Goal: Task Accomplishment & Management: Use online tool/utility

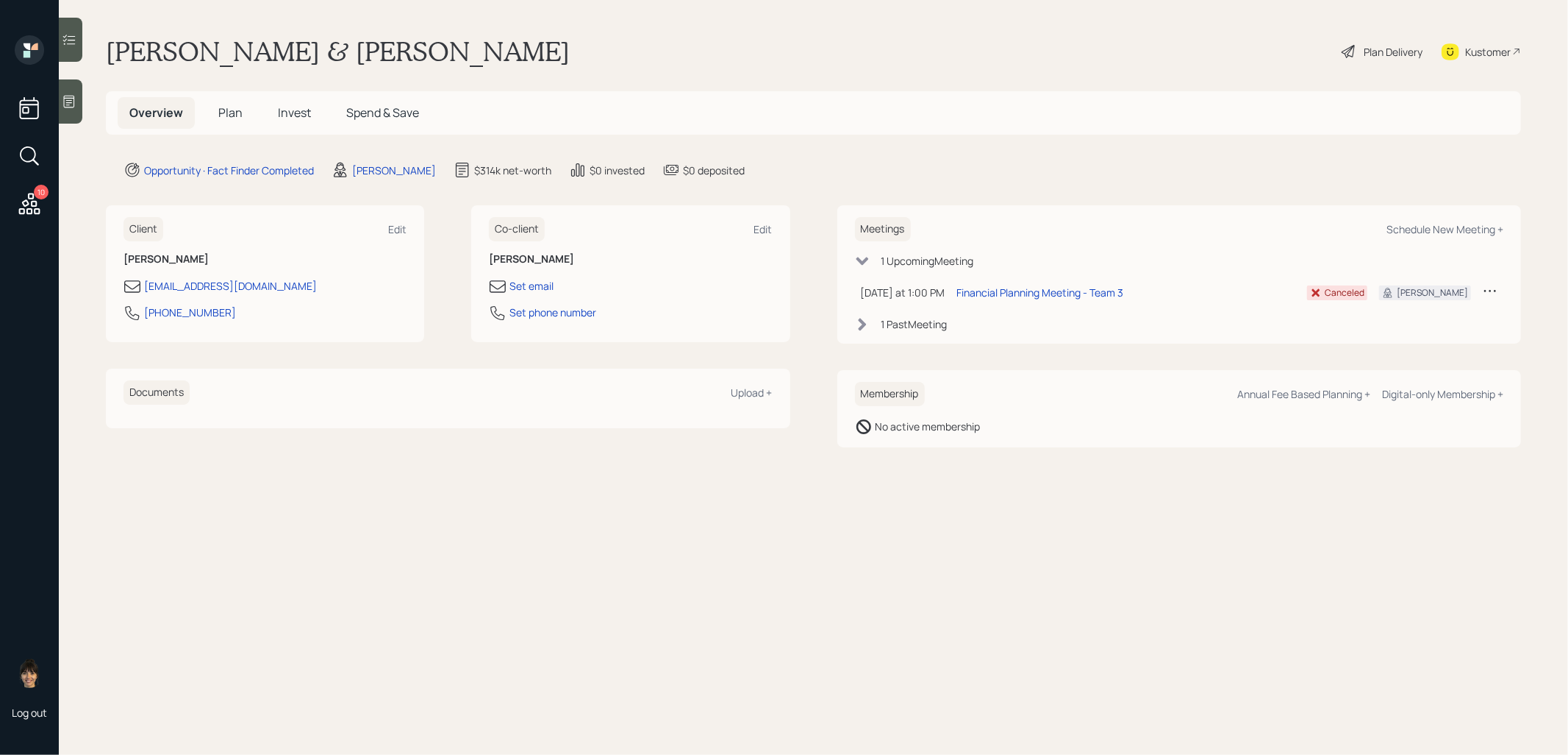
click at [25, 197] on icon at bounding box center [29, 203] width 27 height 27
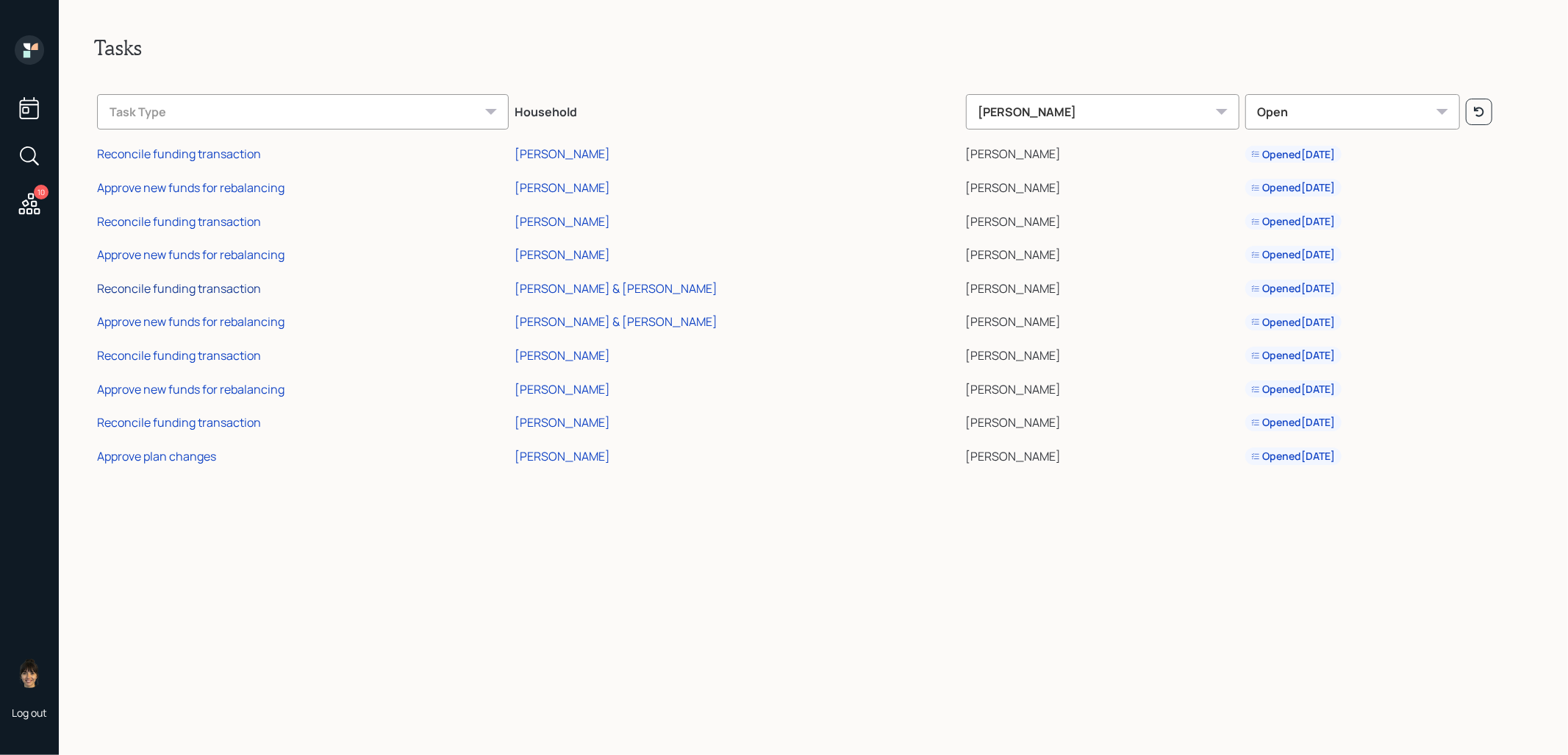
click at [164, 287] on div "Reconcile funding transaction" at bounding box center [179, 288] width 164 height 17
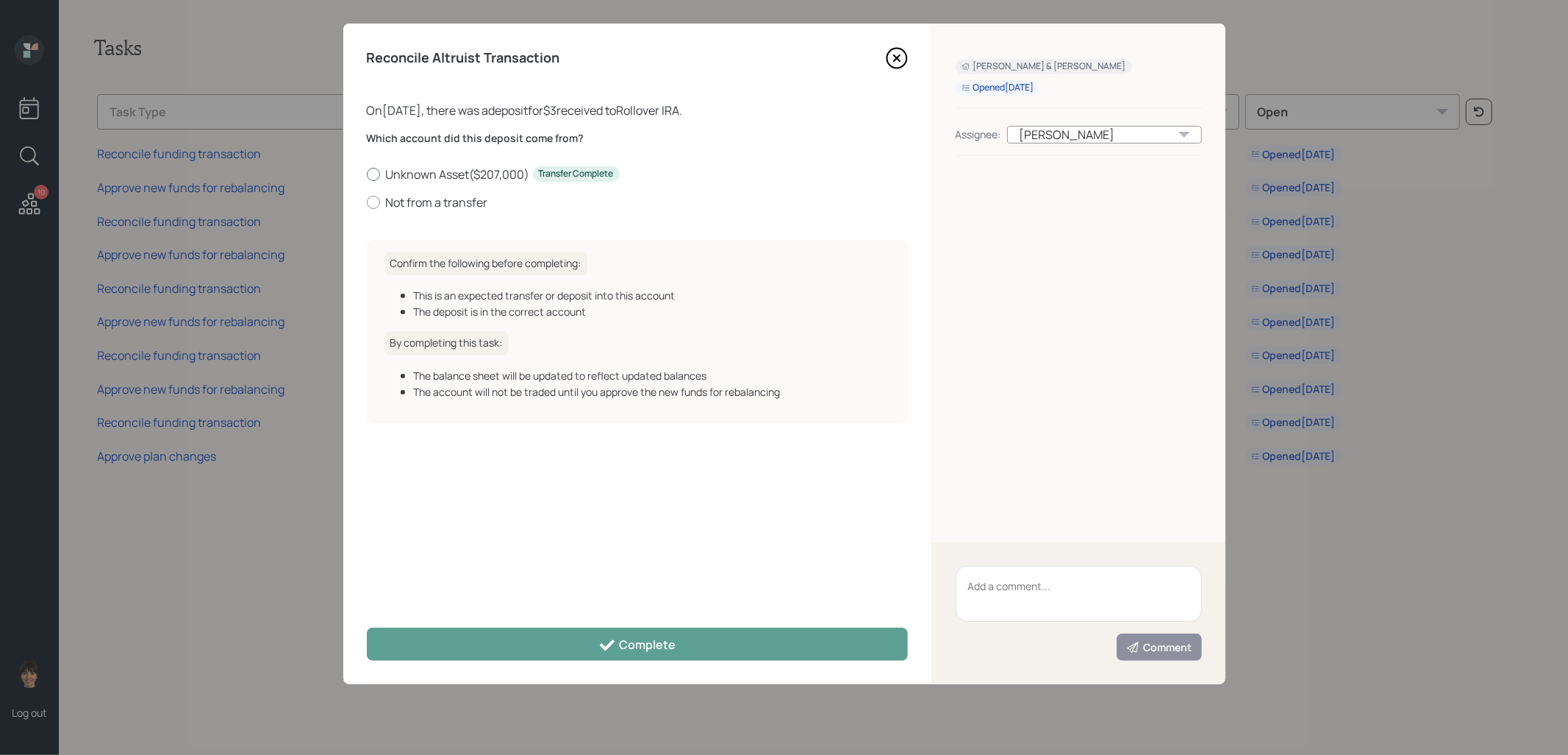
click at [375, 175] on div at bounding box center [374, 175] width 13 height 13
click at [367, 175] on input "Unknown Asset ( $207,000 ) Transfer Complete" at bounding box center [366, 174] width 1 height 1
radio input "true"
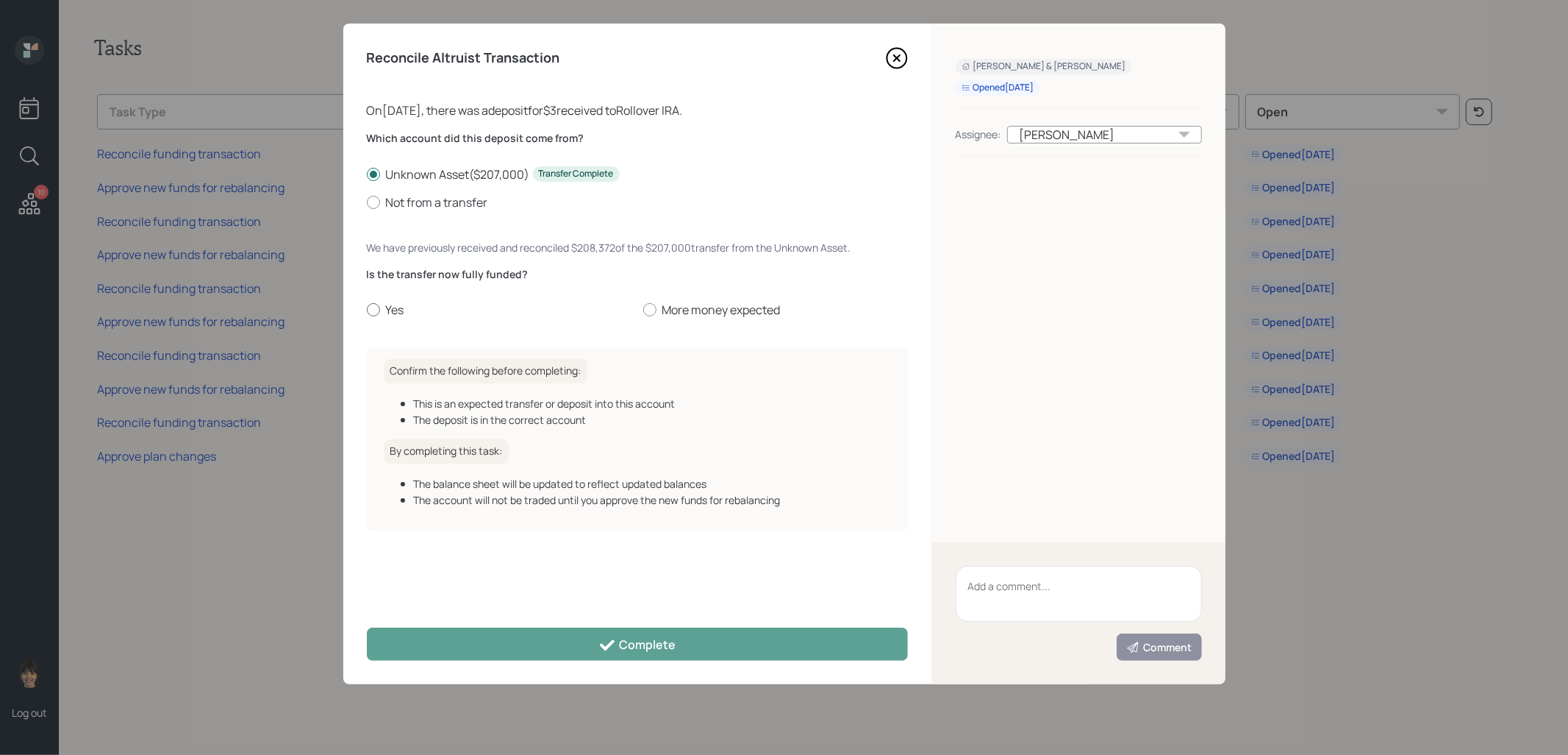
click at [371, 309] on div at bounding box center [374, 310] width 13 height 13
click at [367, 310] on input "Yes" at bounding box center [366, 310] width 1 height 1
radio input "true"
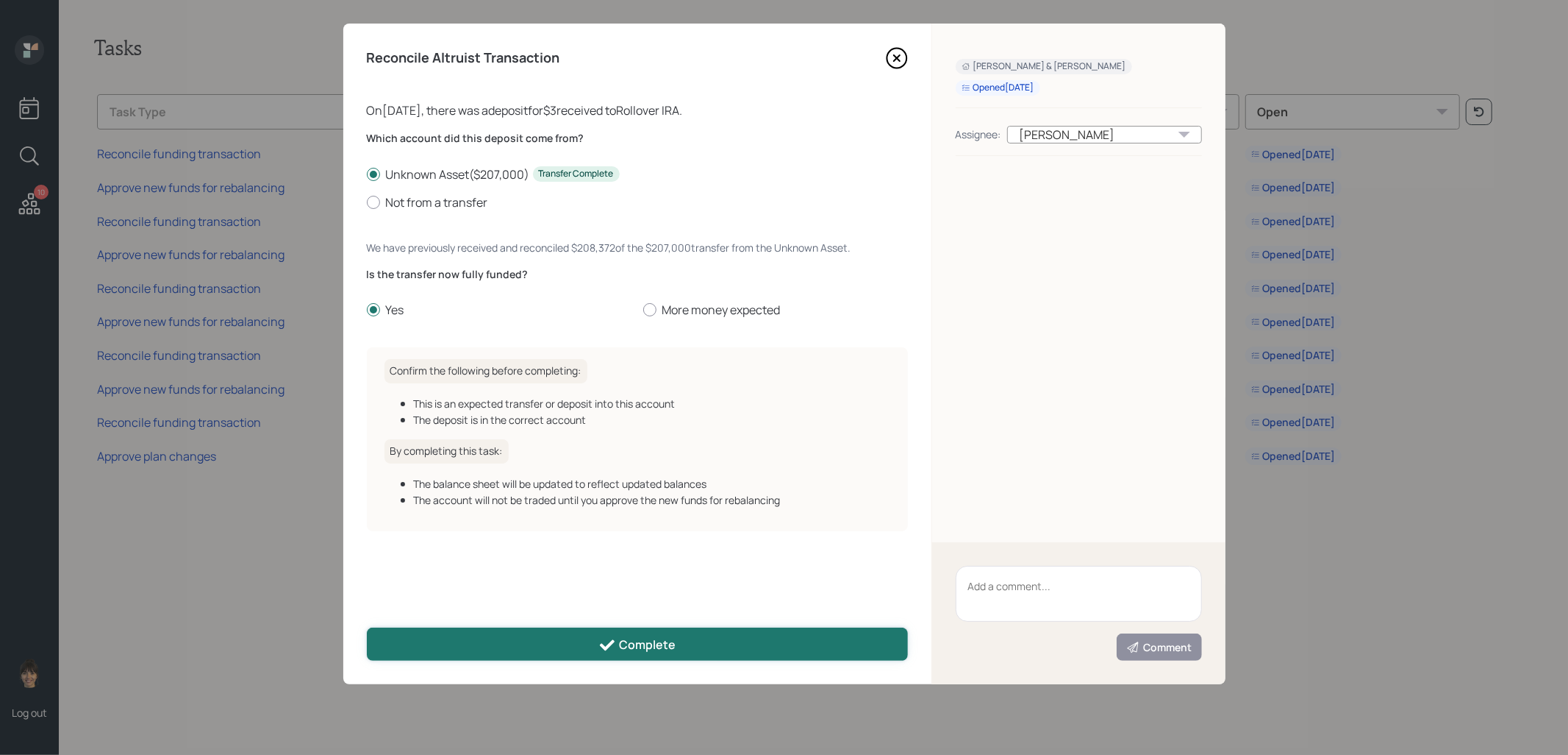
click at [481, 641] on button "Complete" at bounding box center [637, 644] width 541 height 33
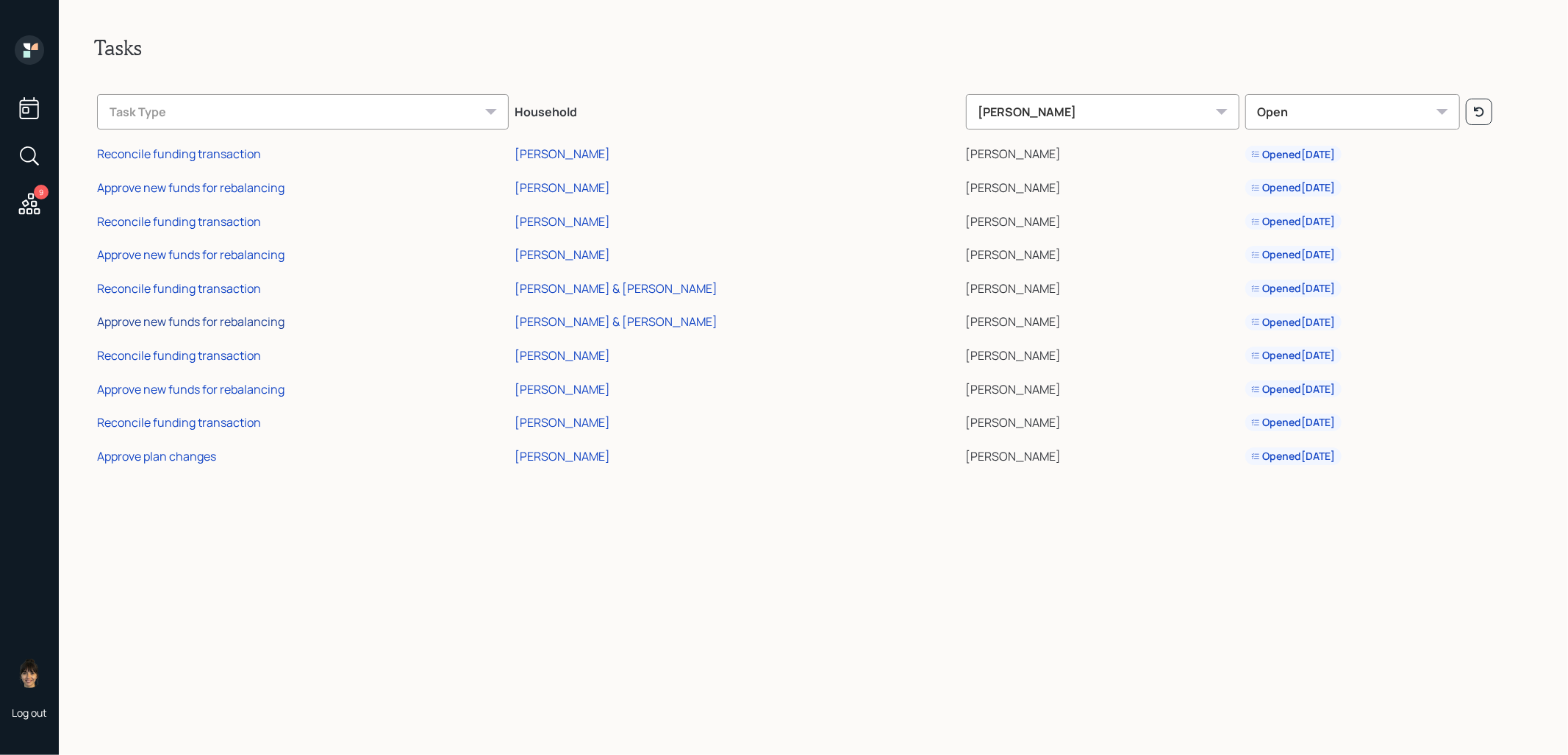
click at [184, 322] on div "Approve new funds for rebalancing" at bounding box center [191, 321] width 187 height 17
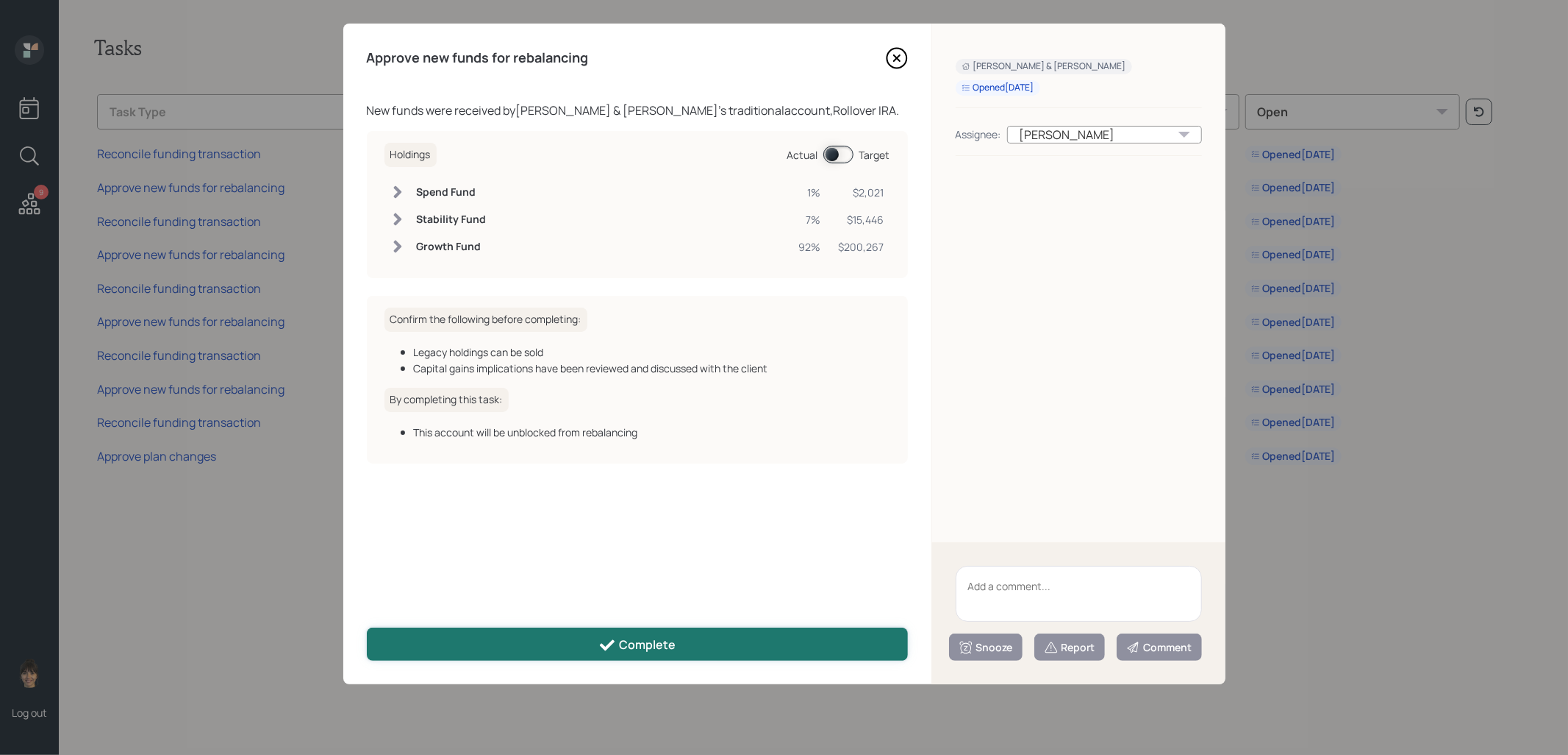
click at [596, 647] on button "Complete" at bounding box center [637, 644] width 541 height 33
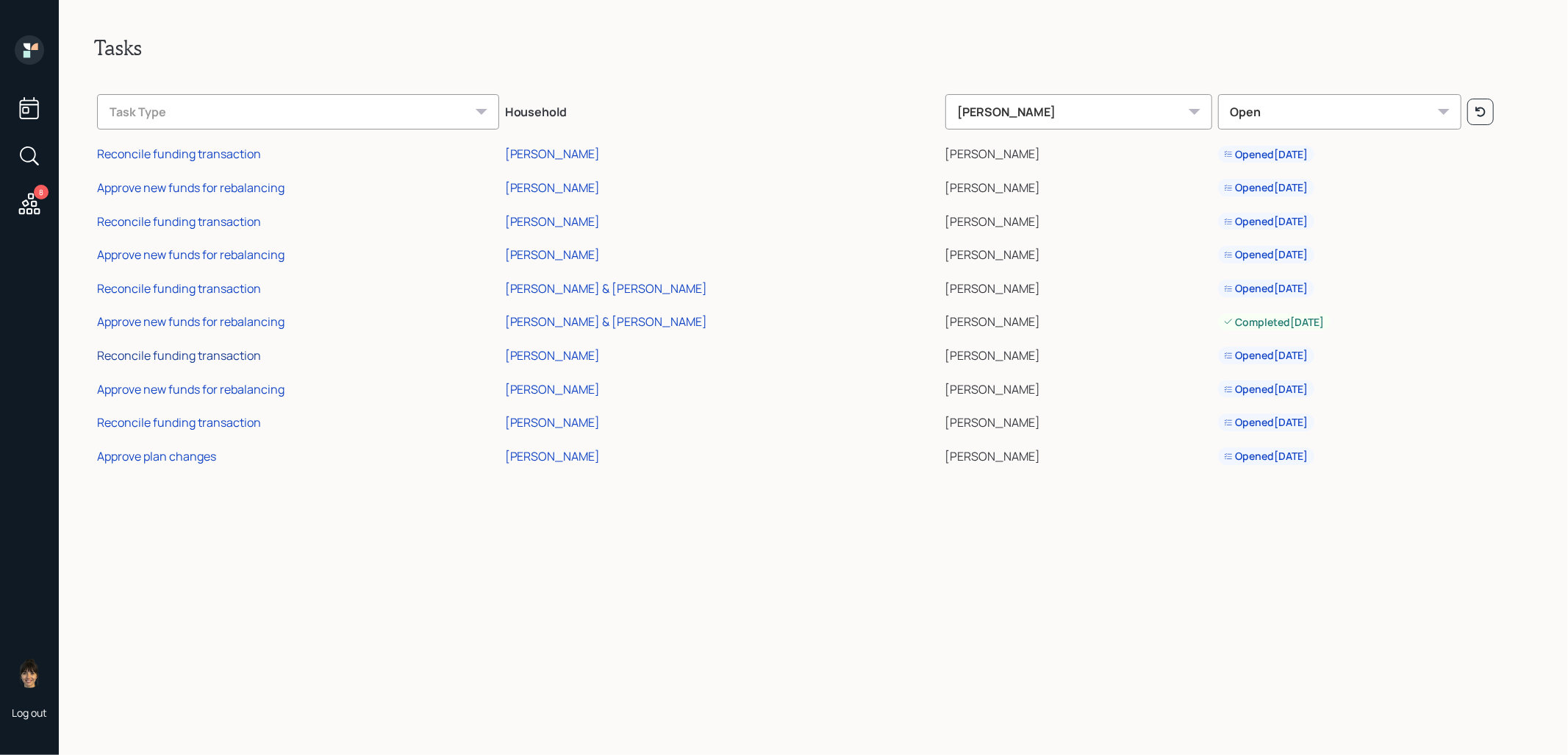
click at [199, 355] on div "Reconcile funding transaction" at bounding box center [179, 355] width 164 height 17
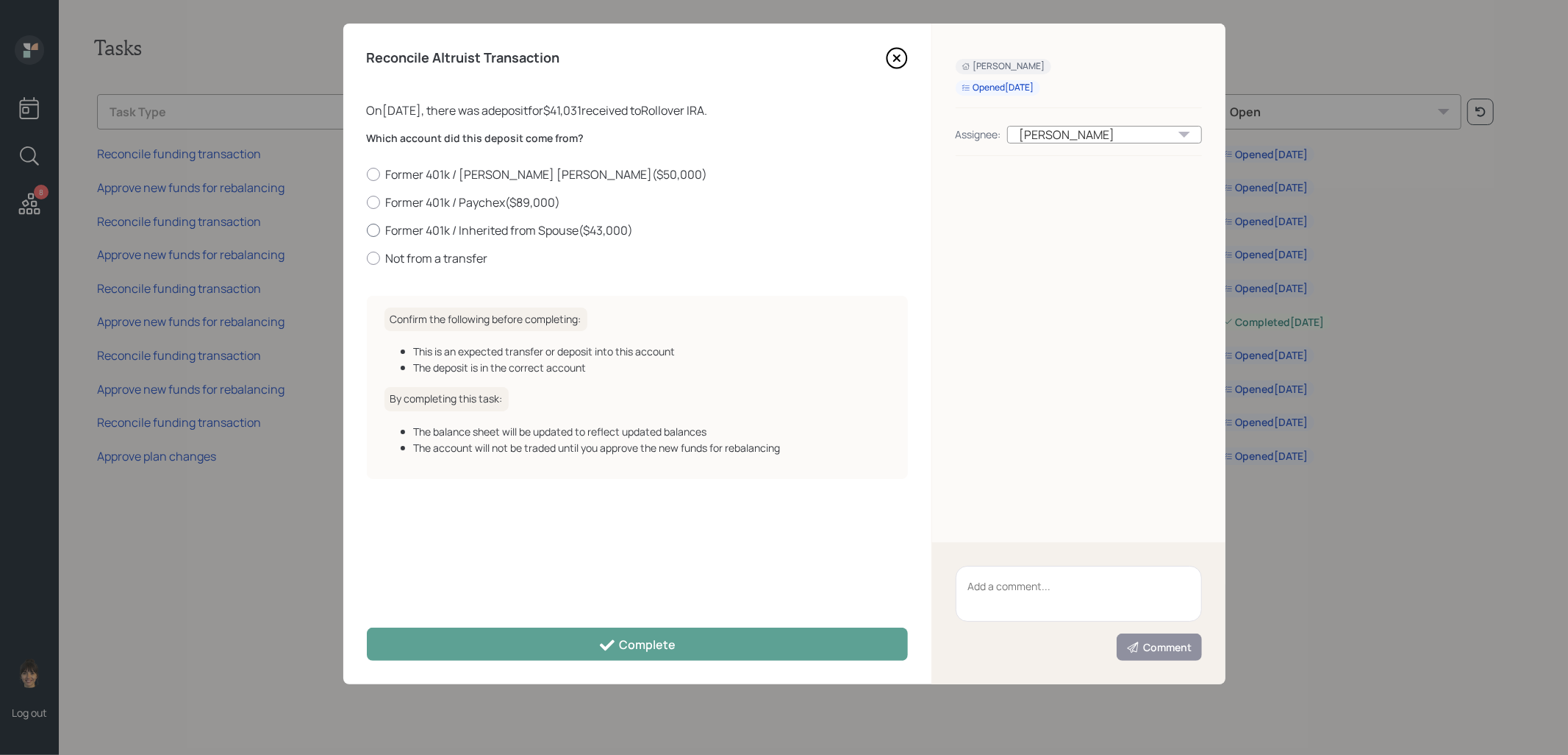
click at [375, 232] on div at bounding box center [374, 230] width 13 height 13
click at [367, 231] on input "Former 401k / Inherited from Spouse ( $43,000 )" at bounding box center [366, 230] width 1 height 1
radio input "true"
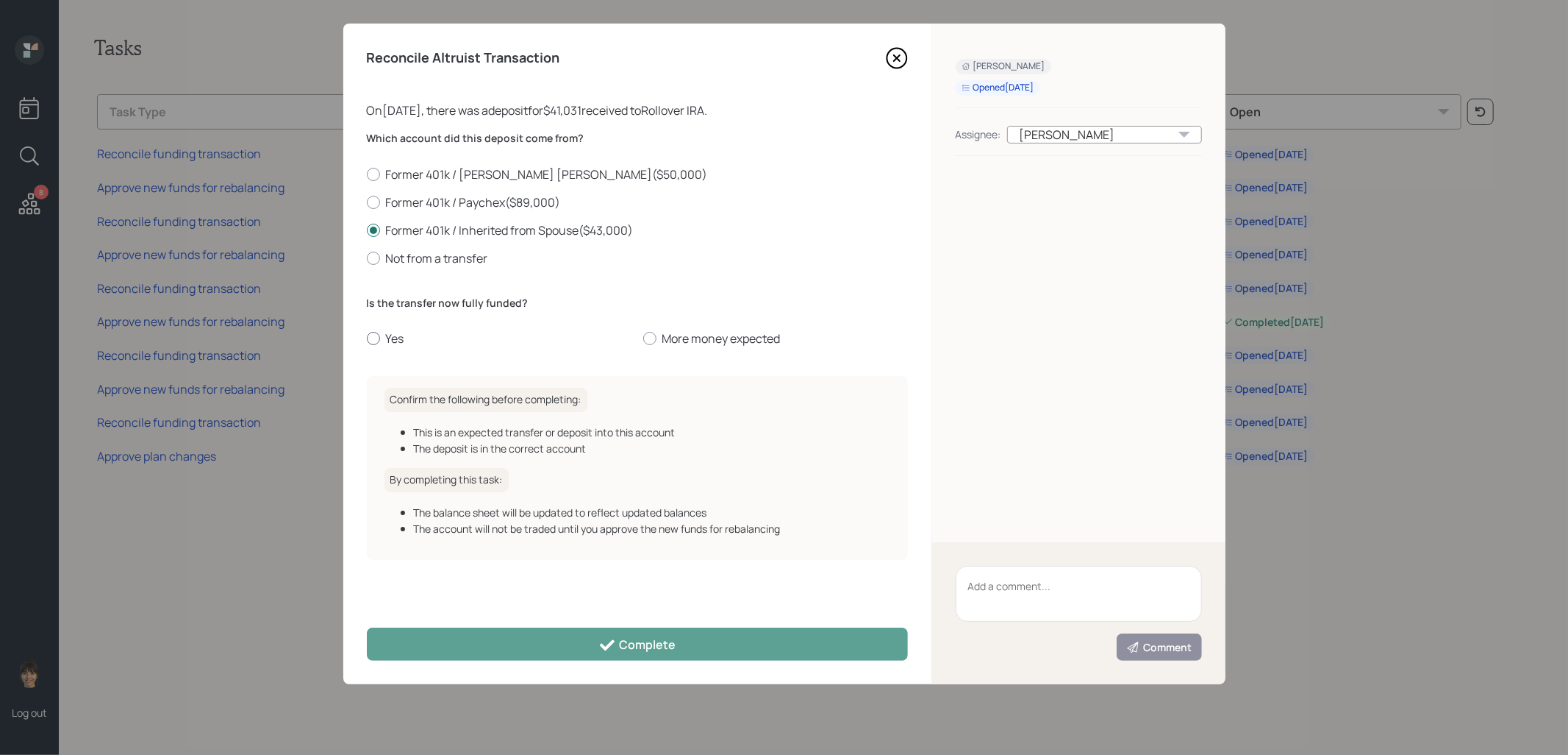
click at [371, 337] on div at bounding box center [374, 338] width 13 height 13
click at [367, 338] on input "Yes" at bounding box center [366, 338] width 1 height 1
radio input "true"
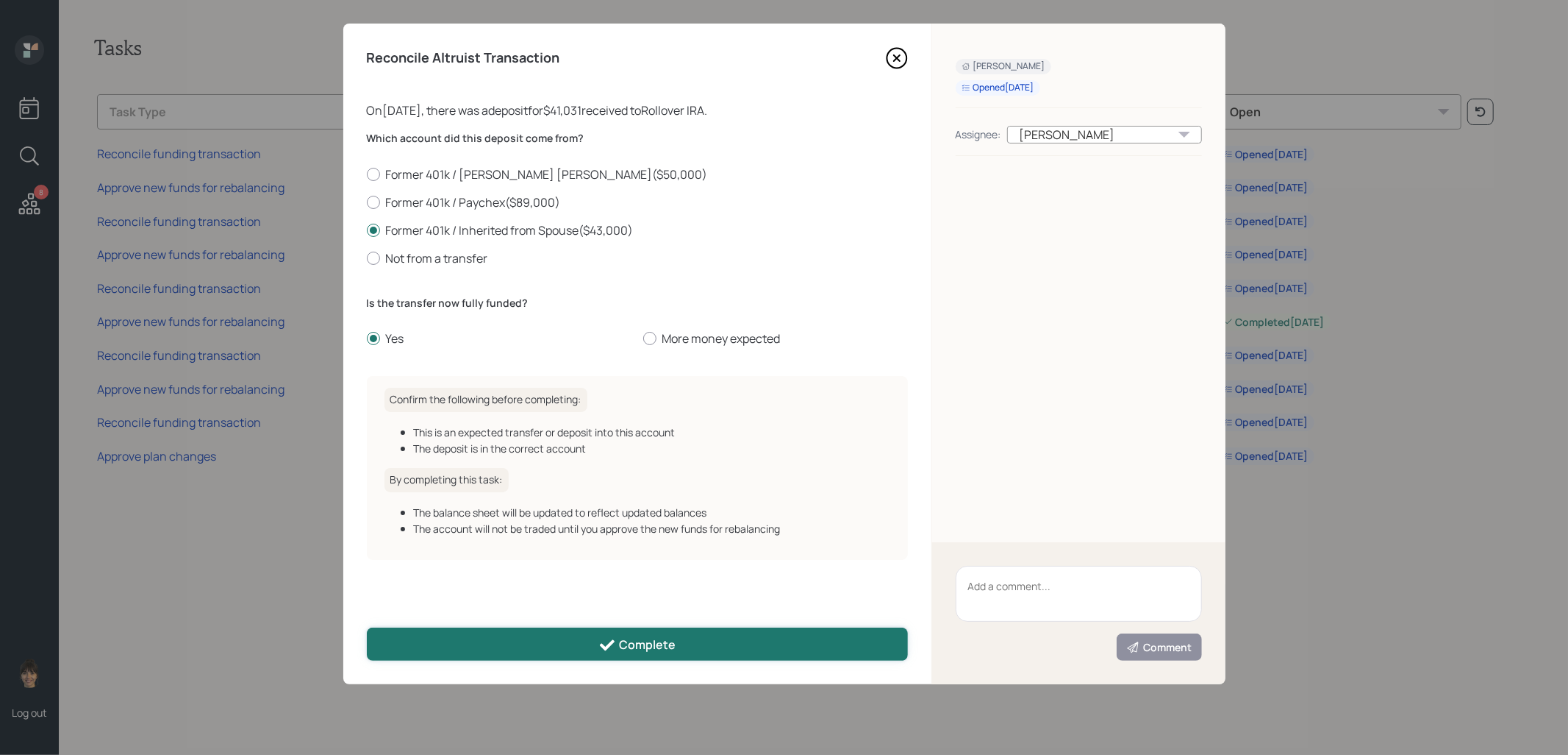
click at [554, 648] on button "Complete" at bounding box center [637, 644] width 541 height 33
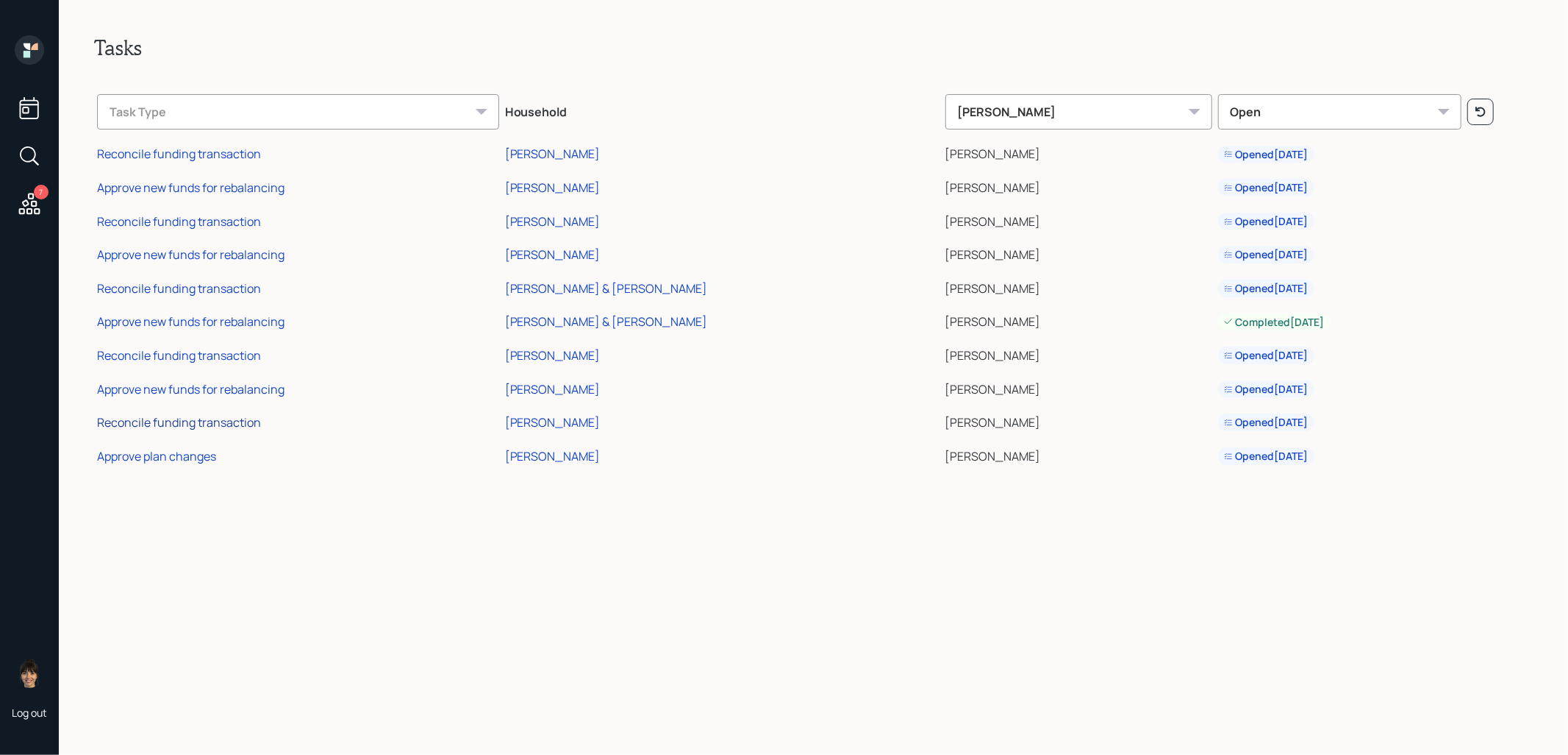
click at [183, 423] on div "Reconcile funding transaction" at bounding box center [179, 423] width 164 height 17
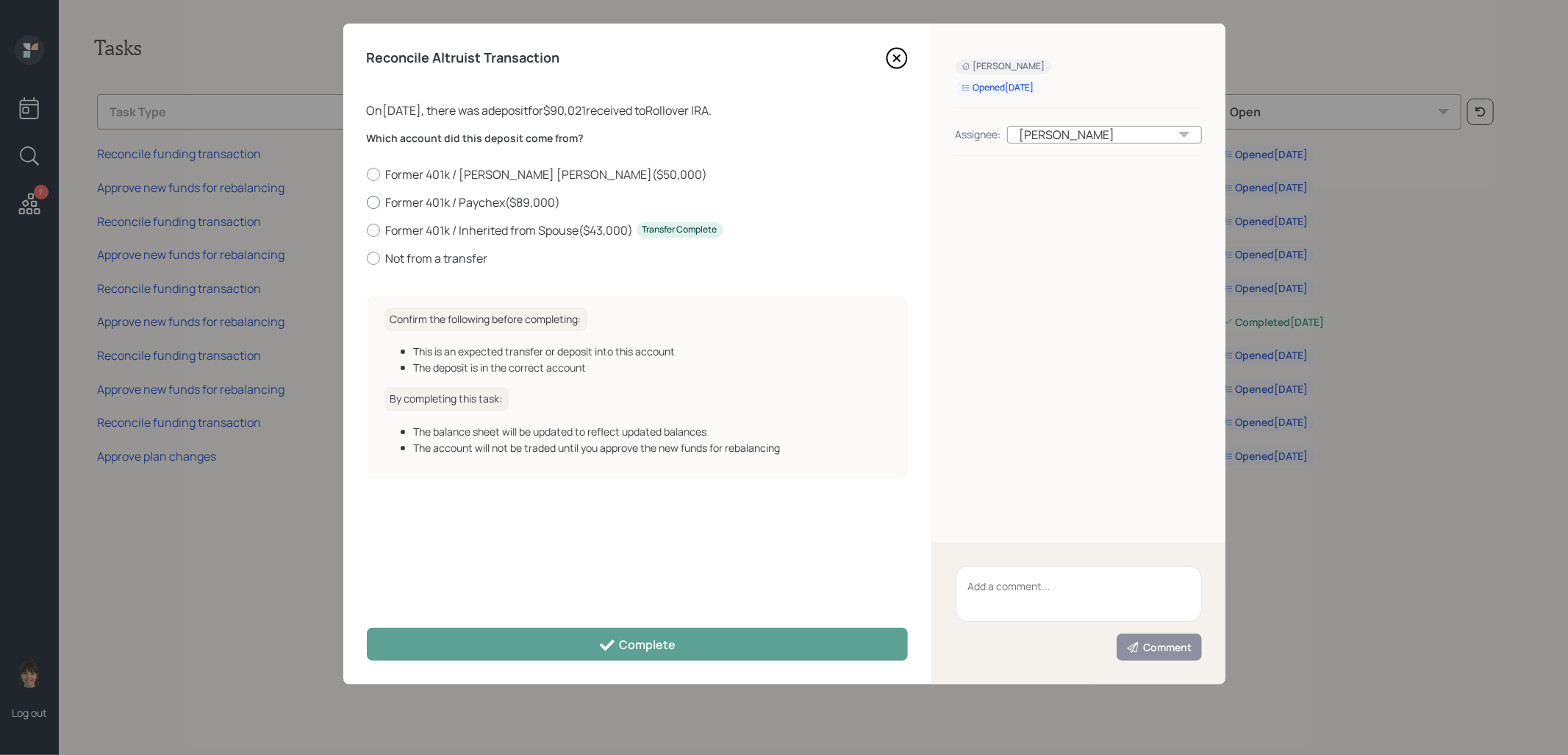
click at [373, 202] on div at bounding box center [374, 202] width 13 height 13
click at [367, 202] on input "Former 401k / Paychex ( $89,000 )" at bounding box center [366, 201] width 1 height 1
radio input "true"
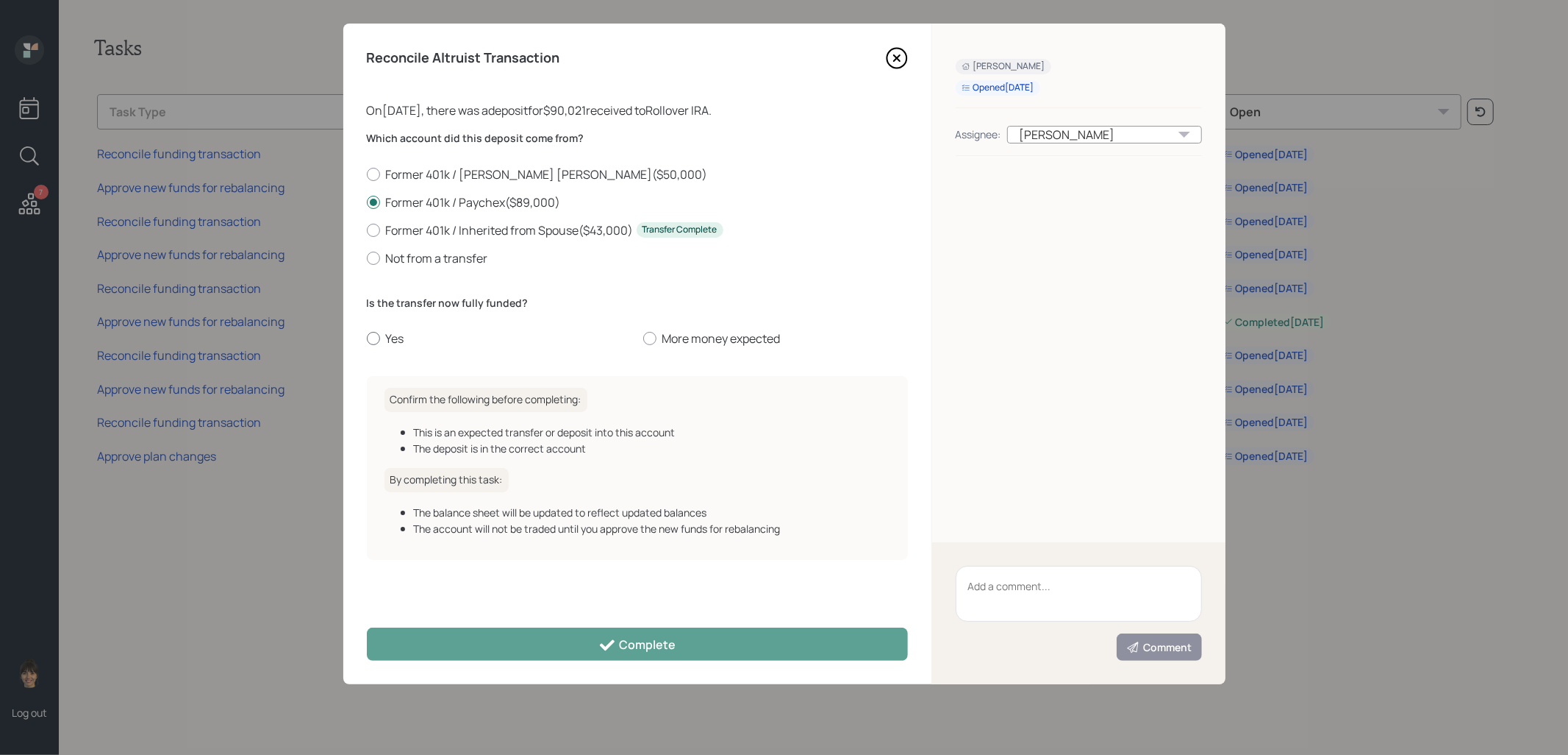
click at [375, 339] on div at bounding box center [374, 338] width 13 height 13
click at [367, 339] on input "Yes" at bounding box center [366, 338] width 1 height 1
radio input "true"
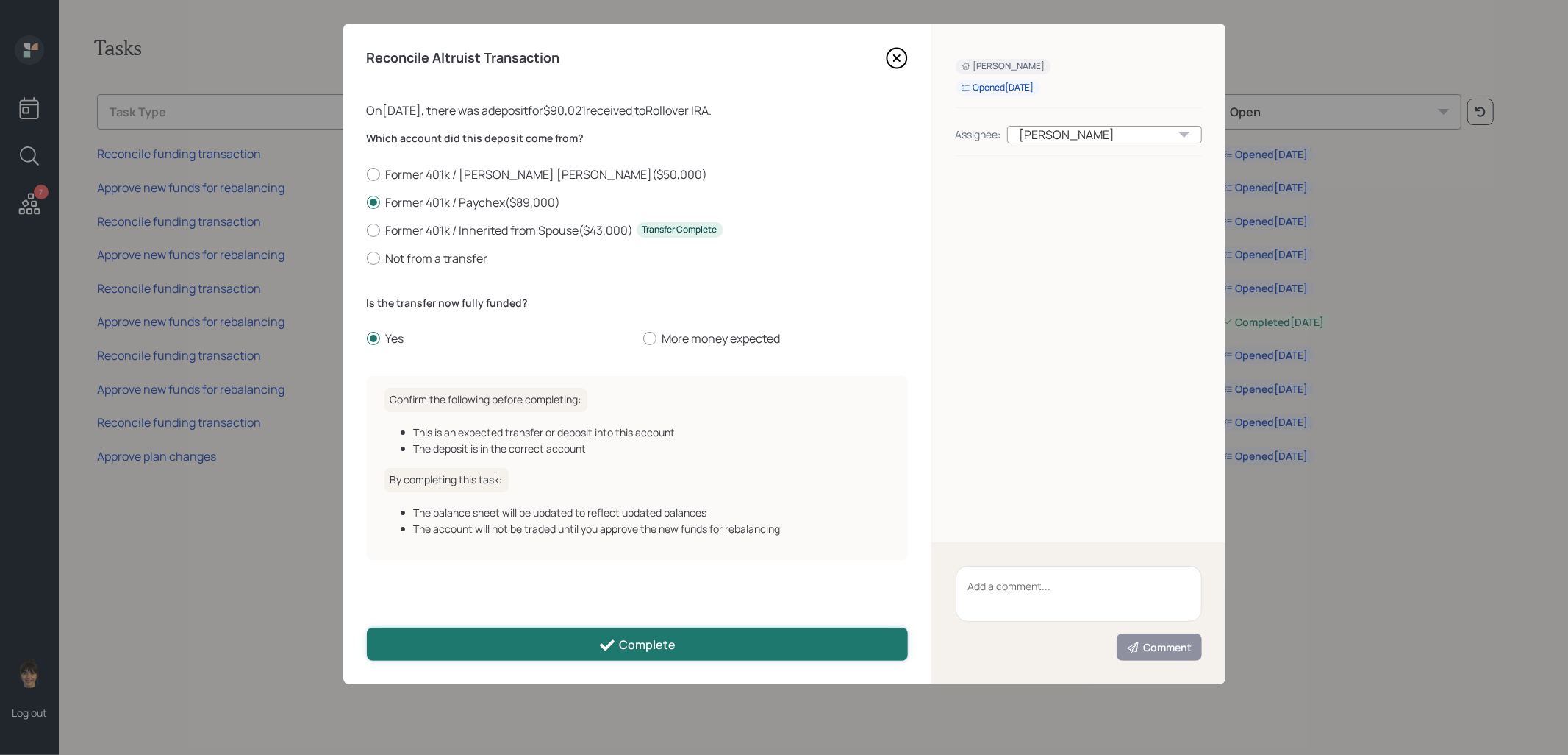
click at [566, 646] on button "Complete" at bounding box center [637, 644] width 541 height 33
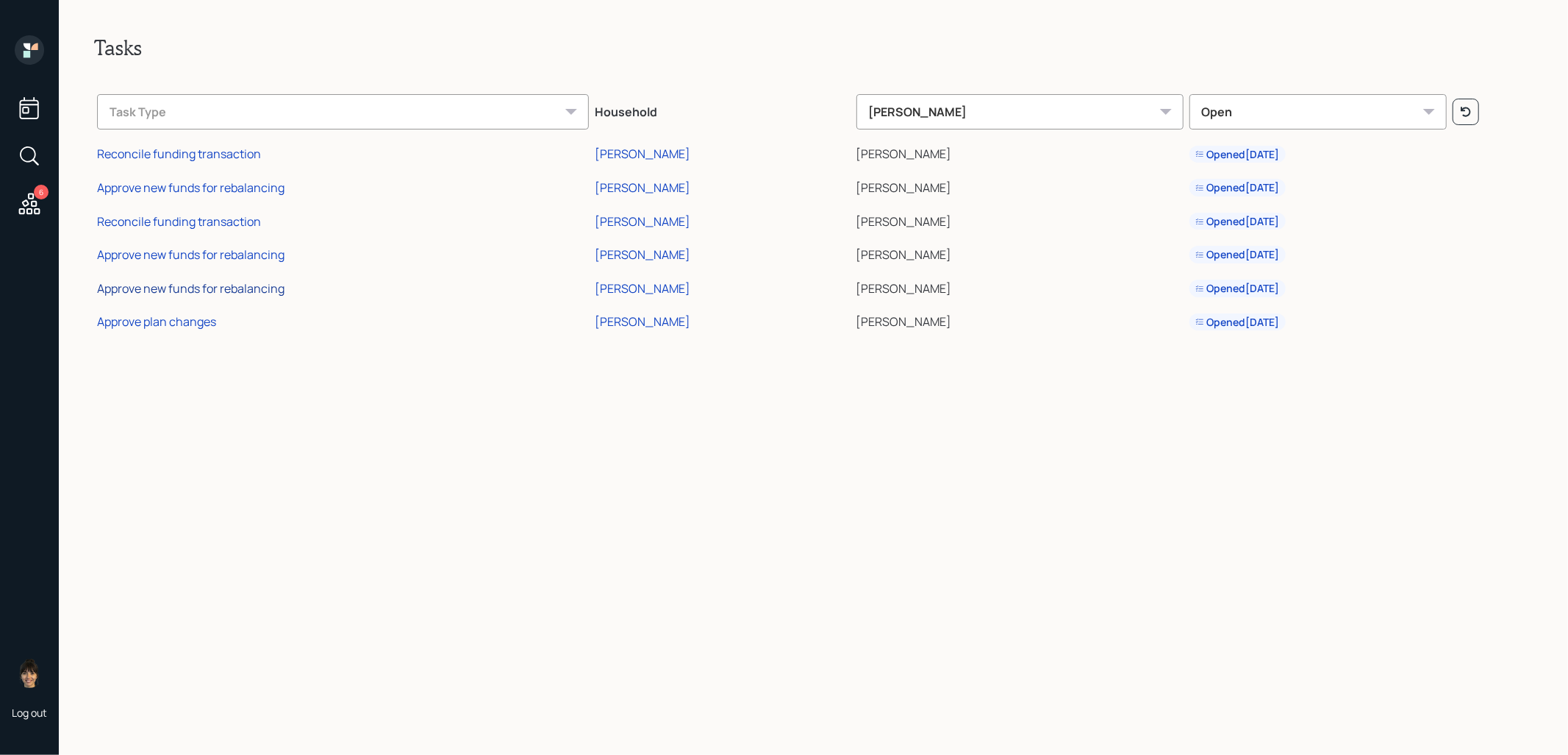
click at [146, 283] on div "Approve new funds for rebalancing" at bounding box center [191, 288] width 187 height 17
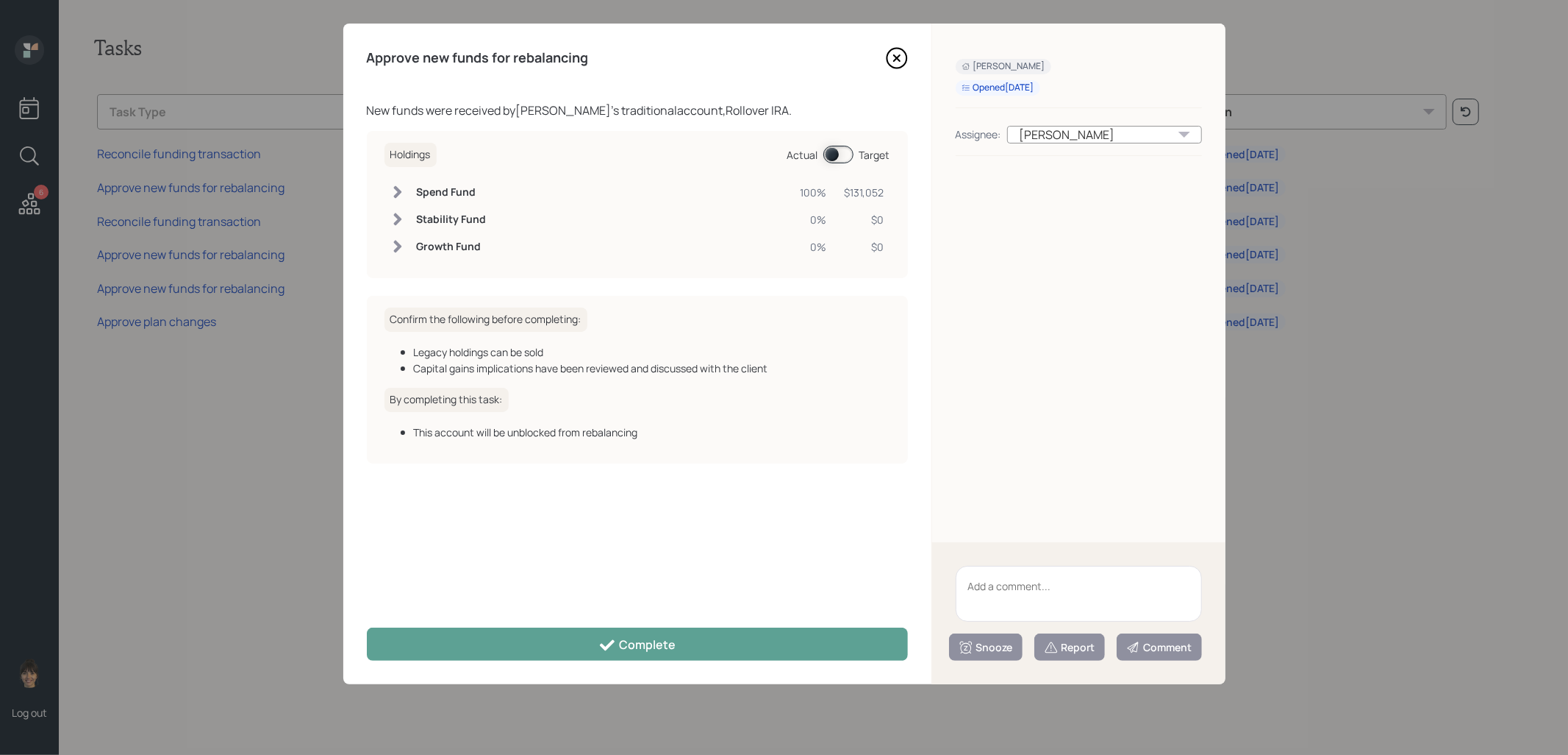
click at [829, 150] on span at bounding box center [838, 154] width 30 height 17
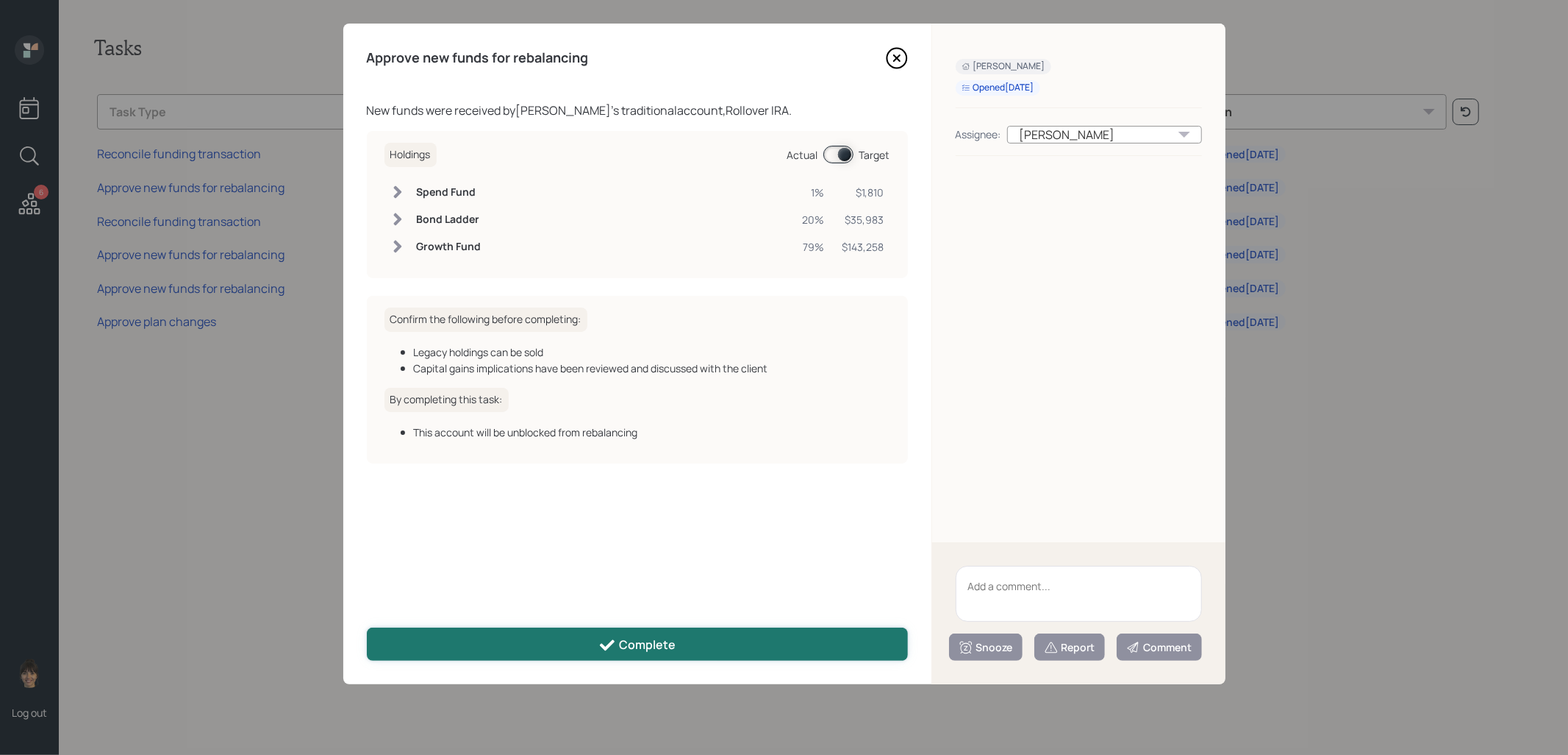
click at [580, 645] on button "Complete" at bounding box center [637, 644] width 541 height 33
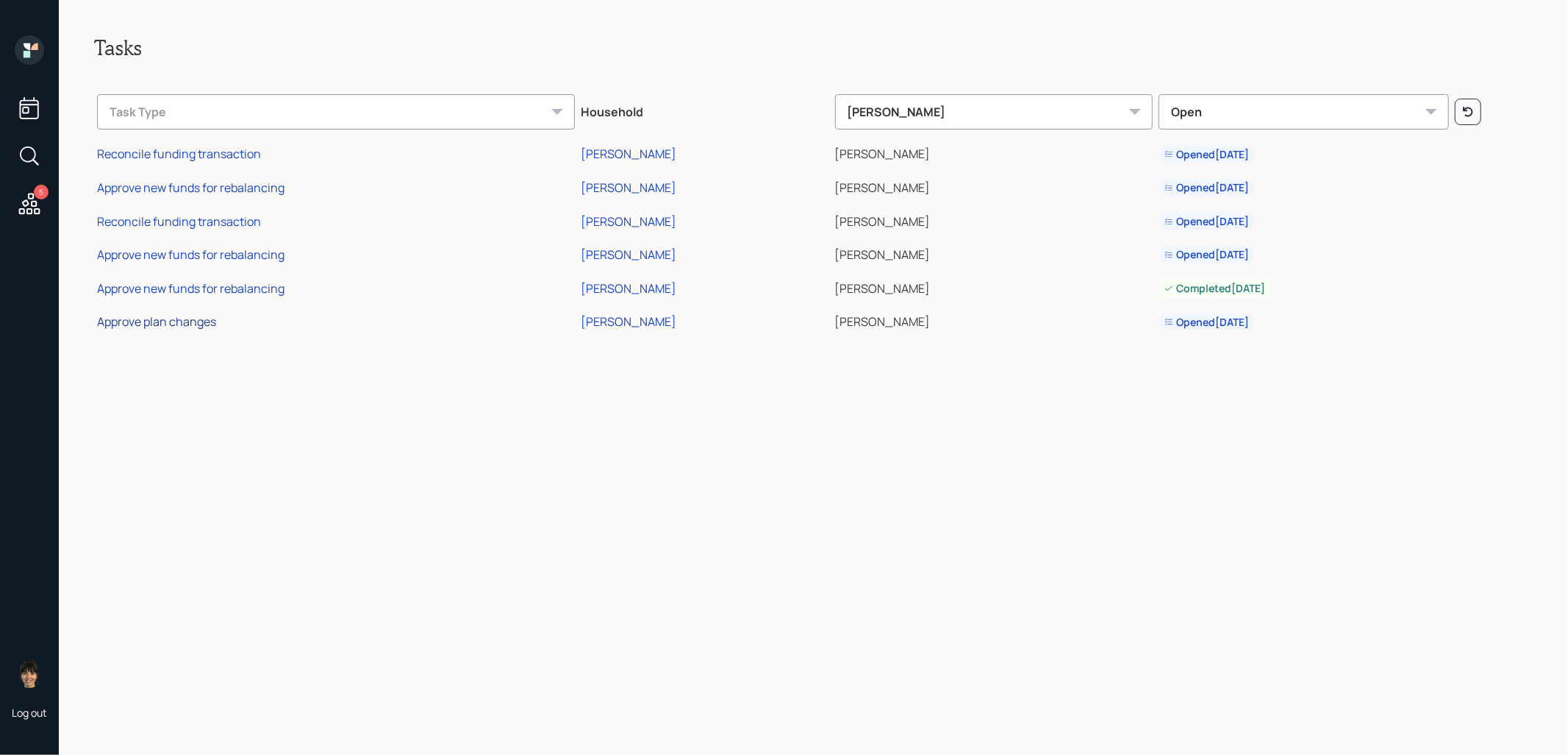
click at [175, 321] on div "Approve plan changes" at bounding box center [157, 321] width 119 height 17
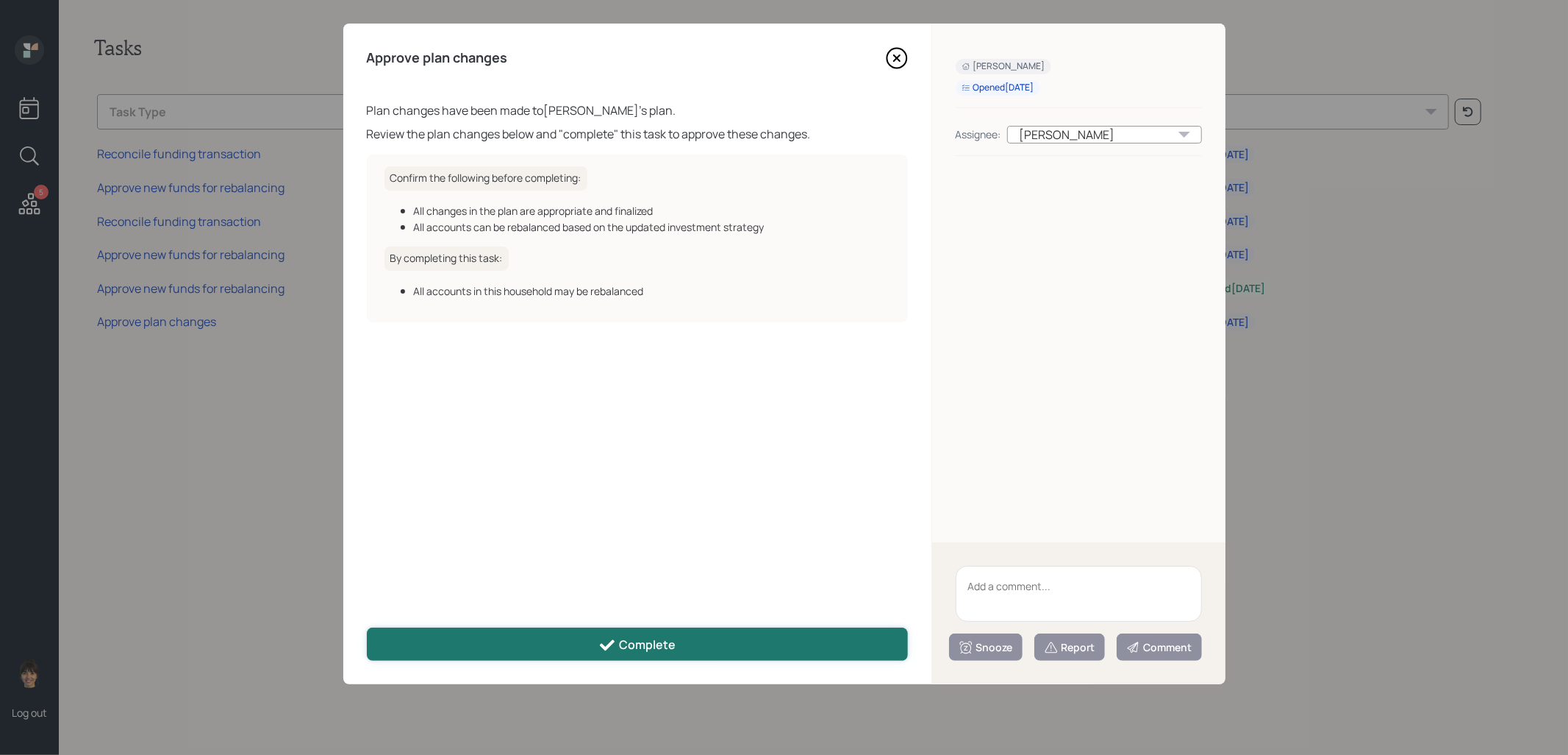
click at [537, 648] on button "Complete" at bounding box center [637, 644] width 541 height 33
